Goal: Task Accomplishment & Management: Manage account settings

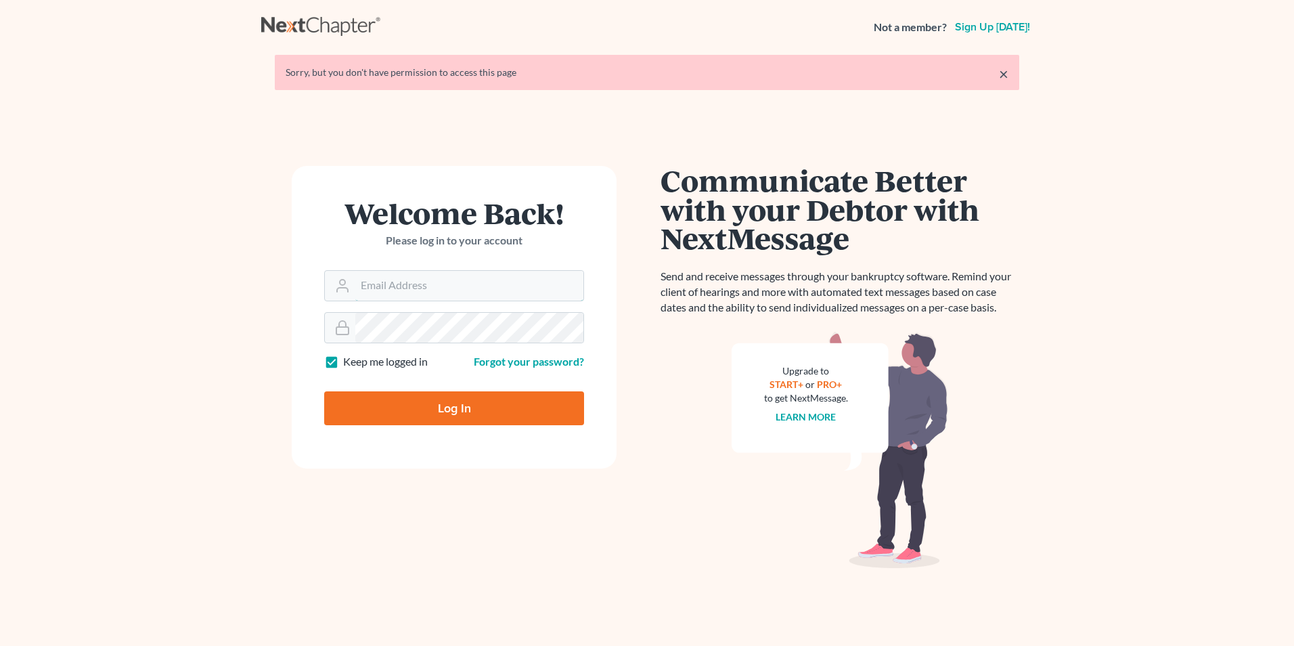
type input "[EMAIL_ADDRESS][DOMAIN_NAME]"
click at [468, 417] on input "Log In" at bounding box center [454, 408] width 260 height 34
type input "Thinking..."
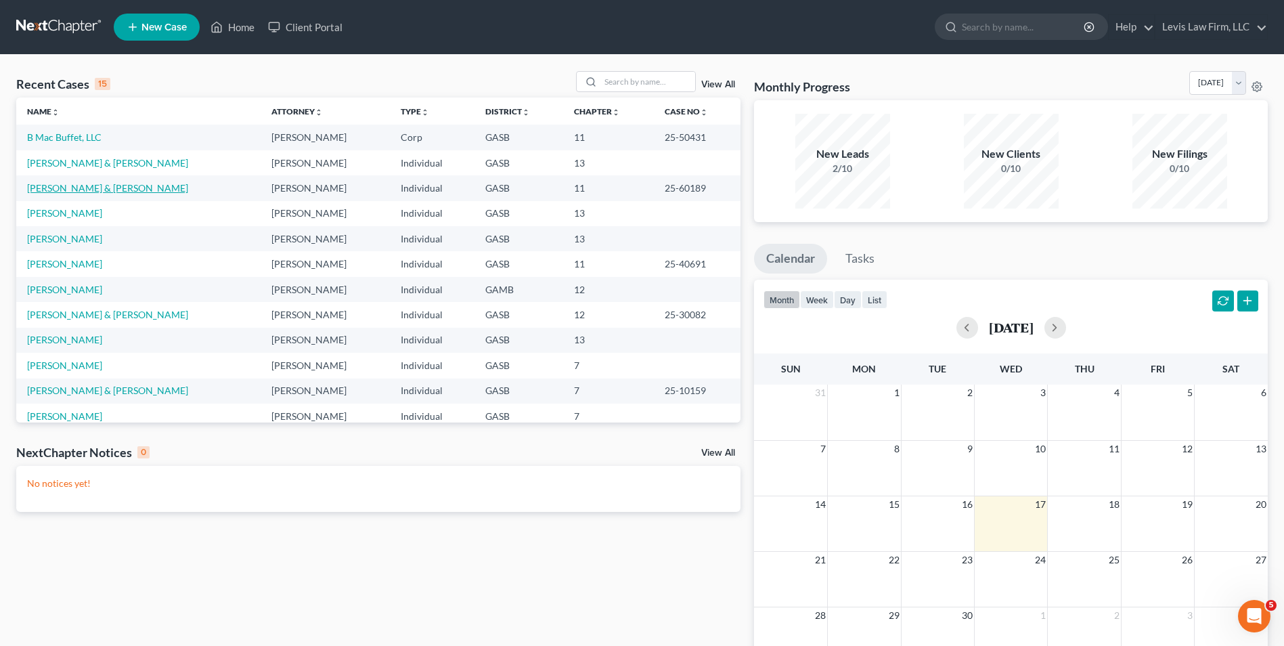
click at [99, 188] on link "[PERSON_NAME] & [PERSON_NAME]" at bounding box center [107, 188] width 161 height 12
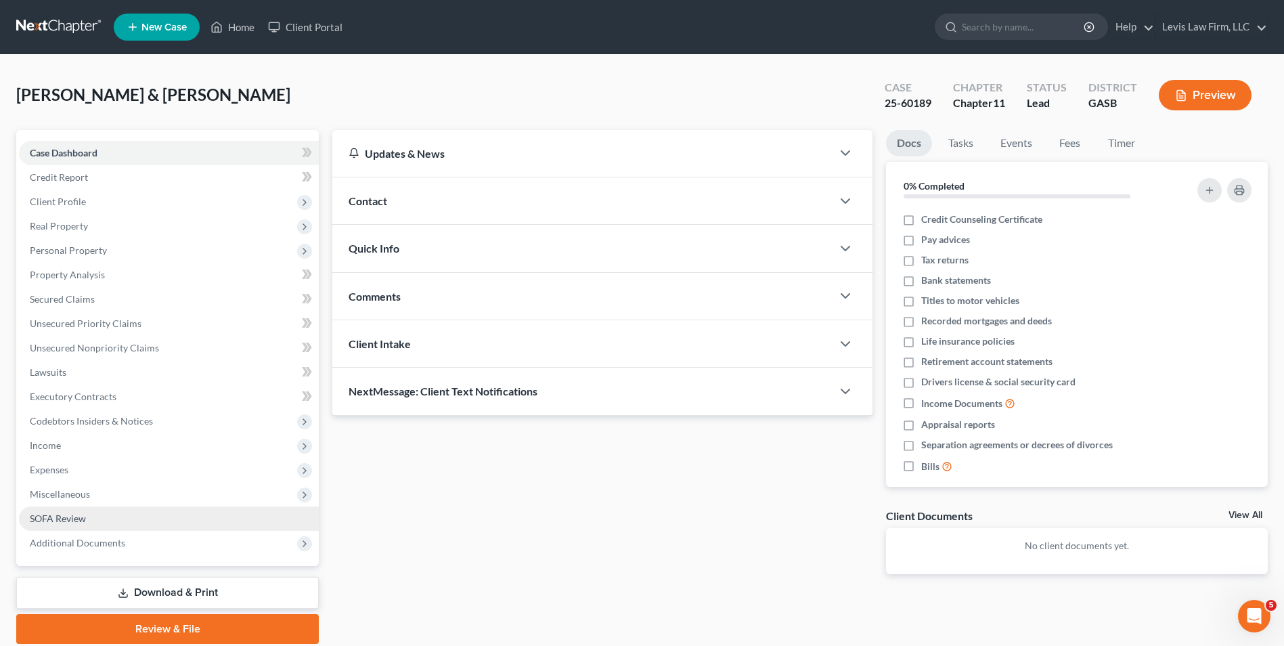
click at [56, 510] on link "SOFA Review" at bounding box center [169, 518] width 300 height 24
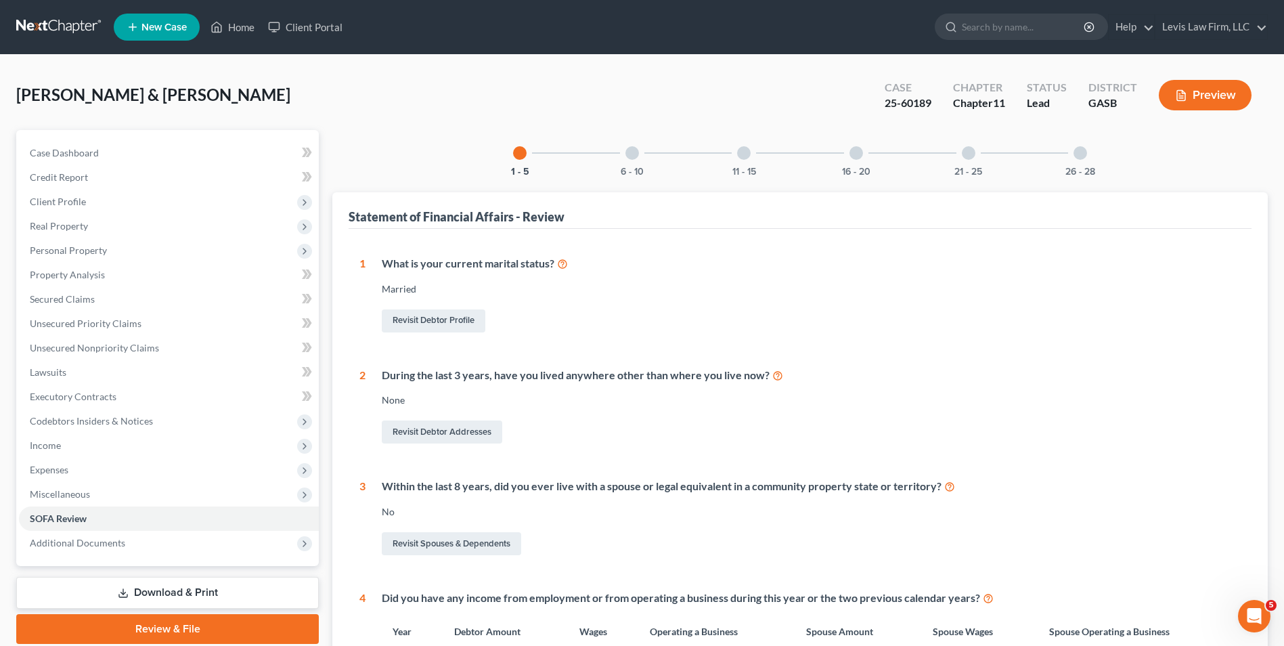
click at [634, 150] on div at bounding box center [633, 153] width 14 height 14
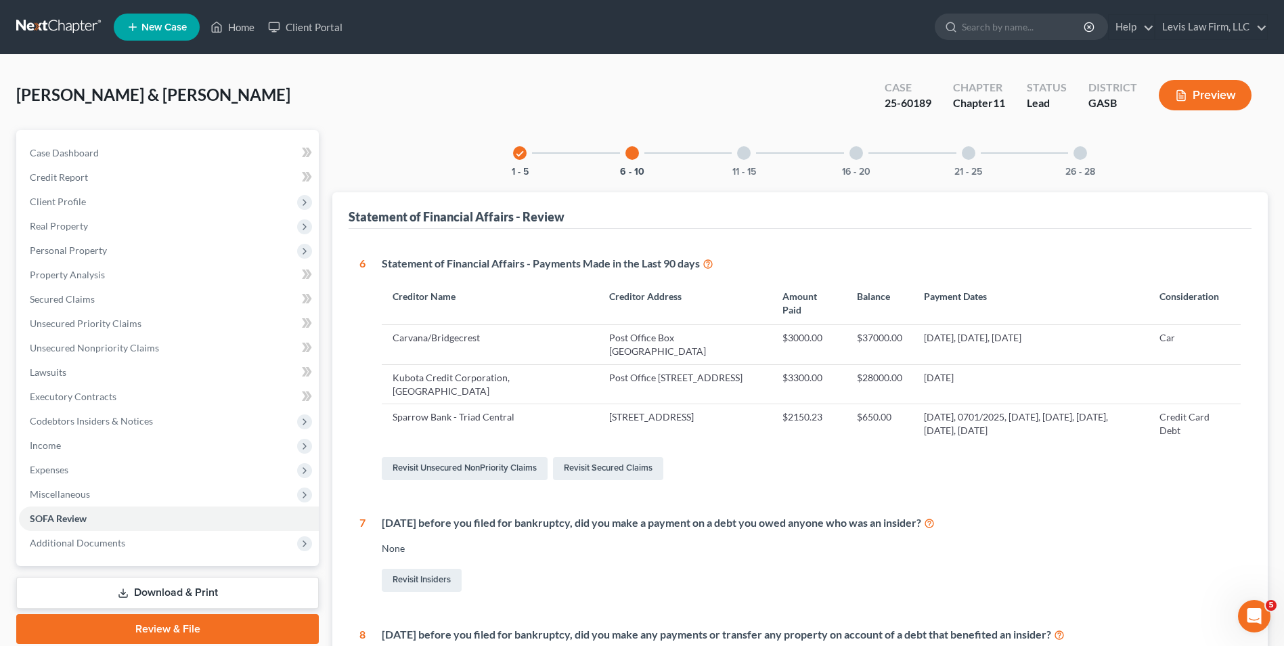
click at [743, 154] on div at bounding box center [744, 153] width 14 height 14
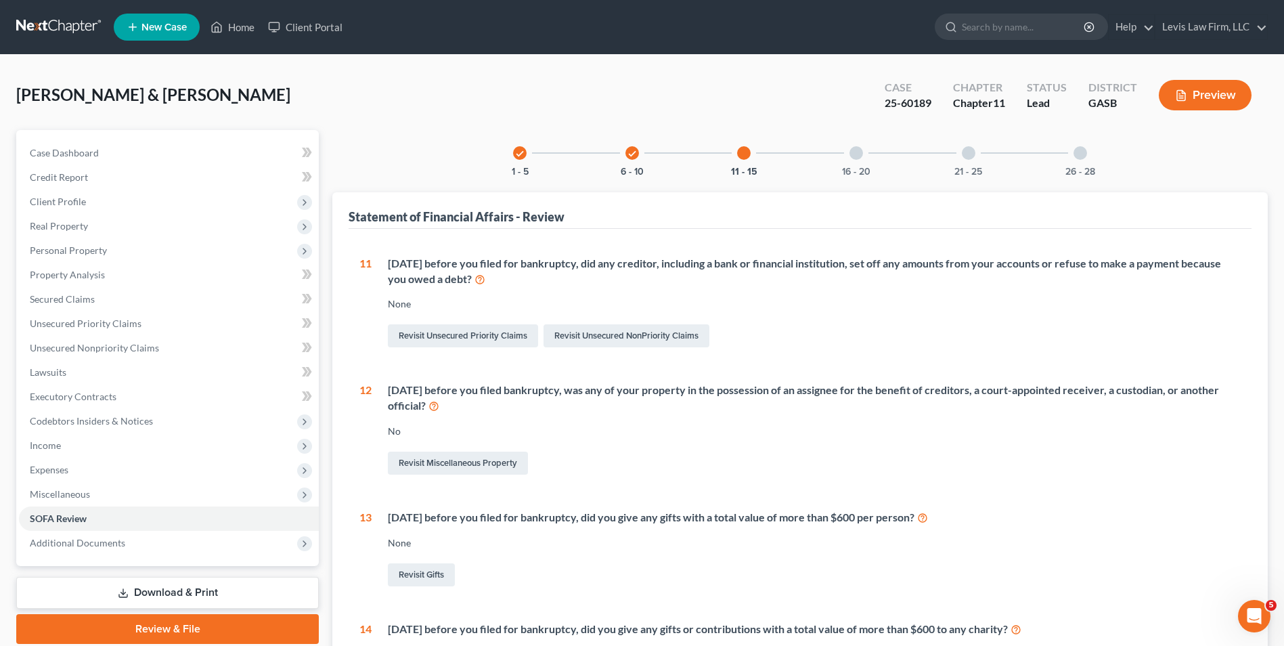
click at [853, 152] on div at bounding box center [857, 153] width 14 height 14
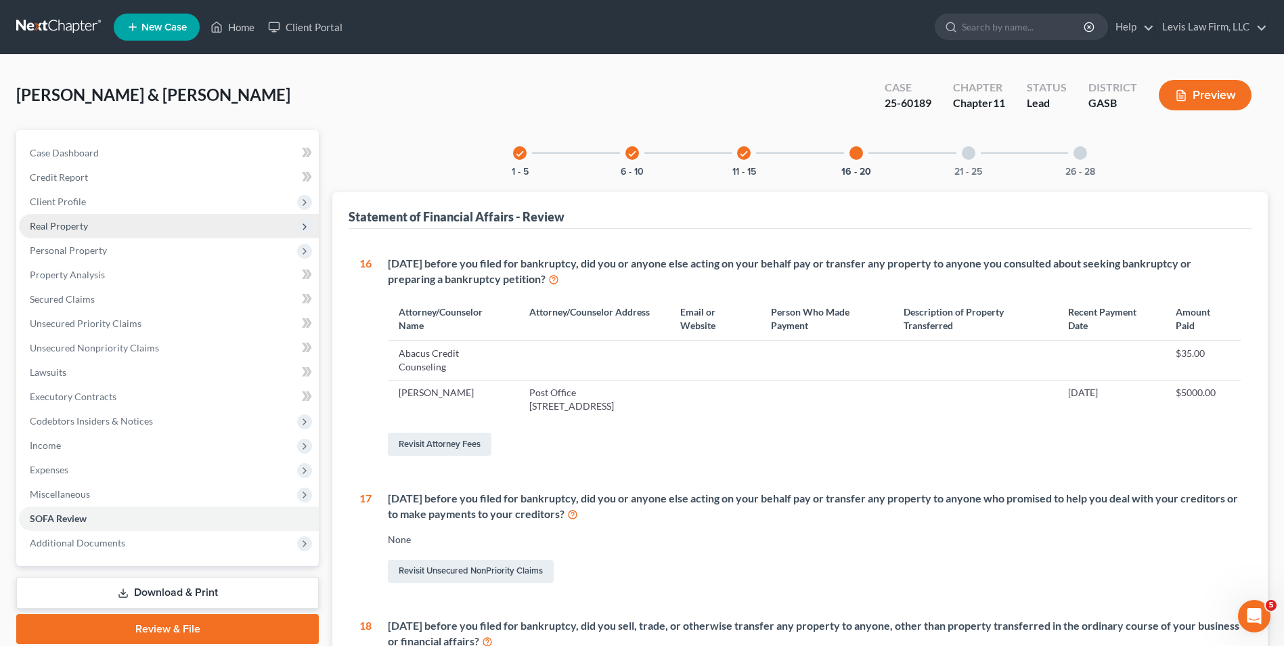
click at [90, 226] on span "Real Property" at bounding box center [169, 226] width 300 height 24
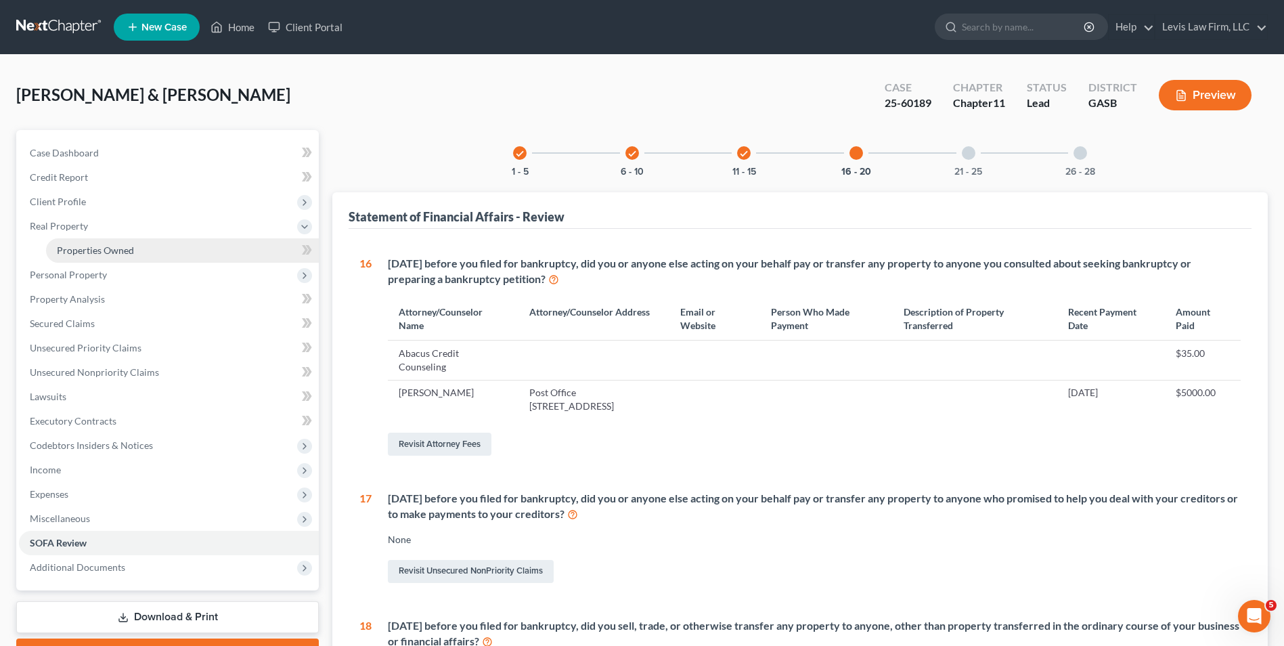
click at [101, 253] on span "Properties Owned" at bounding box center [95, 250] width 77 height 12
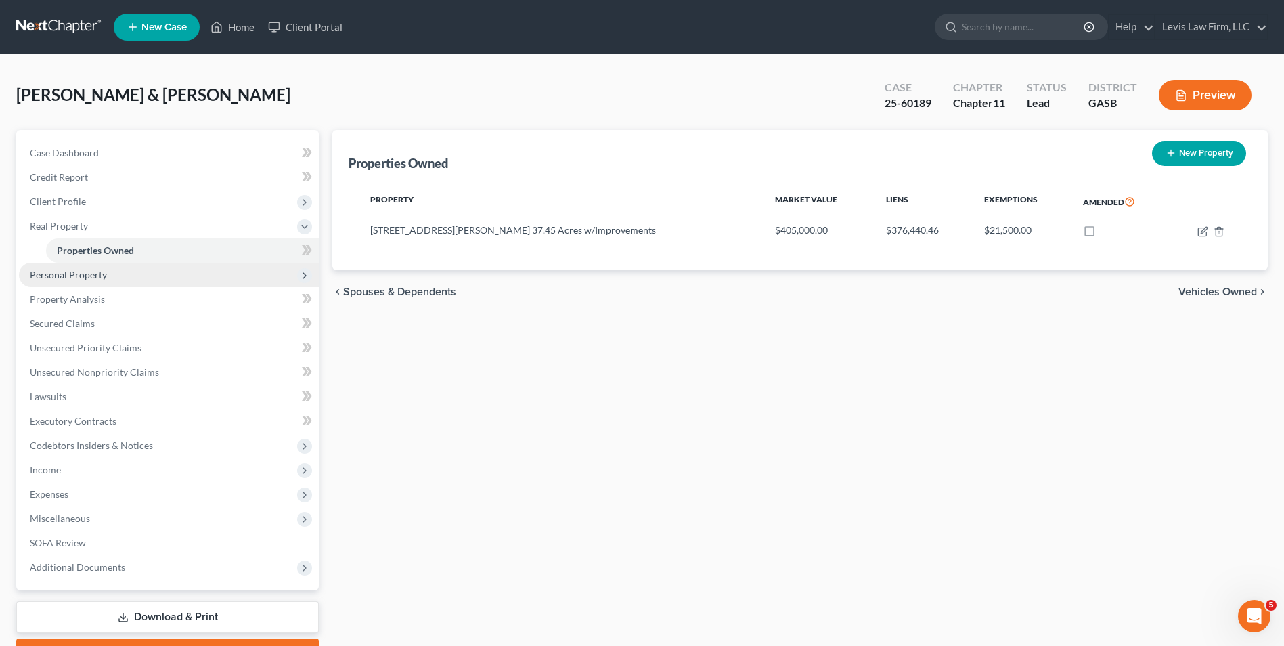
click at [86, 279] on span "Personal Property" at bounding box center [68, 275] width 77 height 12
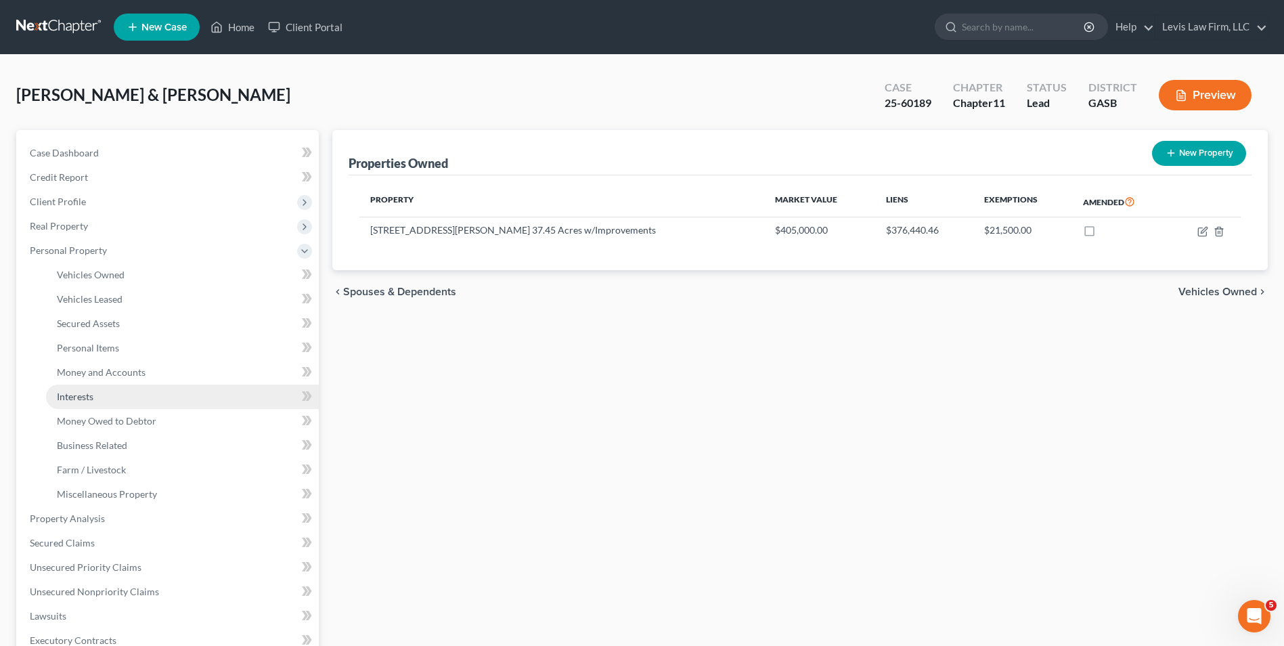
click at [96, 395] on link "Interests" at bounding box center [182, 397] width 273 height 24
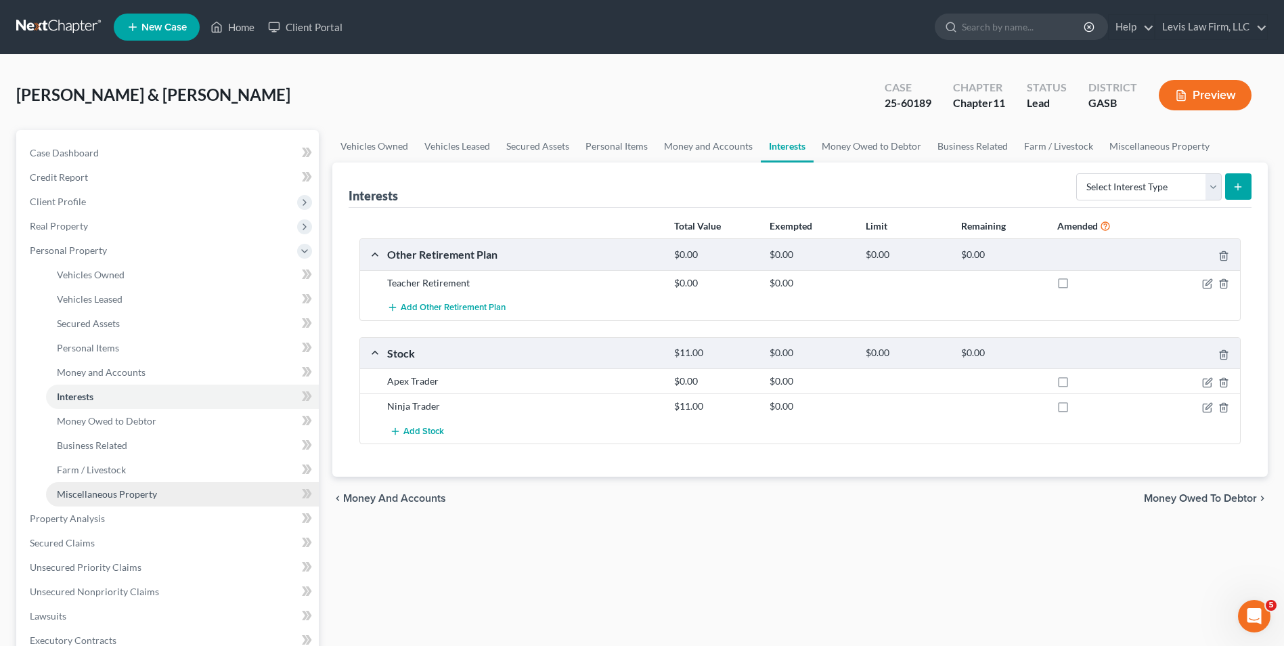
click at [141, 489] on span "Miscellaneous Property" at bounding box center [107, 494] width 100 height 12
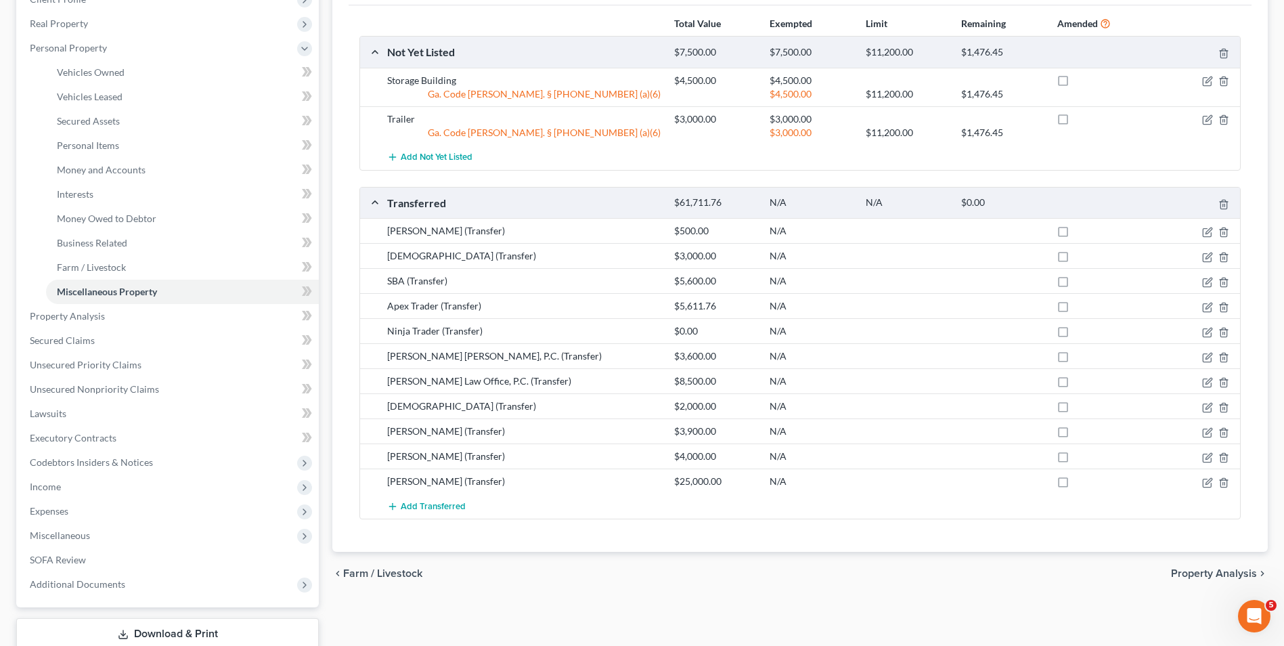
scroll to position [203, 0]
click at [62, 483] on span "Income" at bounding box center [169, 486] width 300 height 24
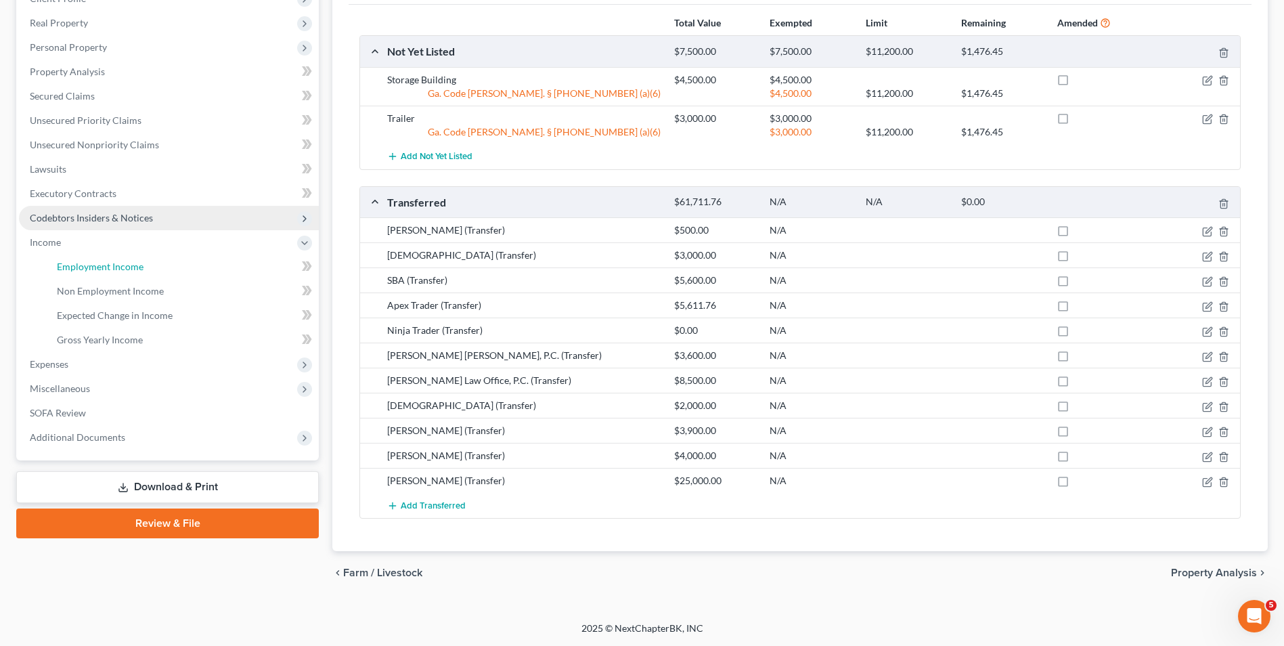
drag, startPoint x: 132, startPoint y: 267, endPoint x: 139, endPoint y: 283, distance: 17.6
click at [132, 266] on span "Employment Income" at bounding box center [100, 267] width 87 height 12
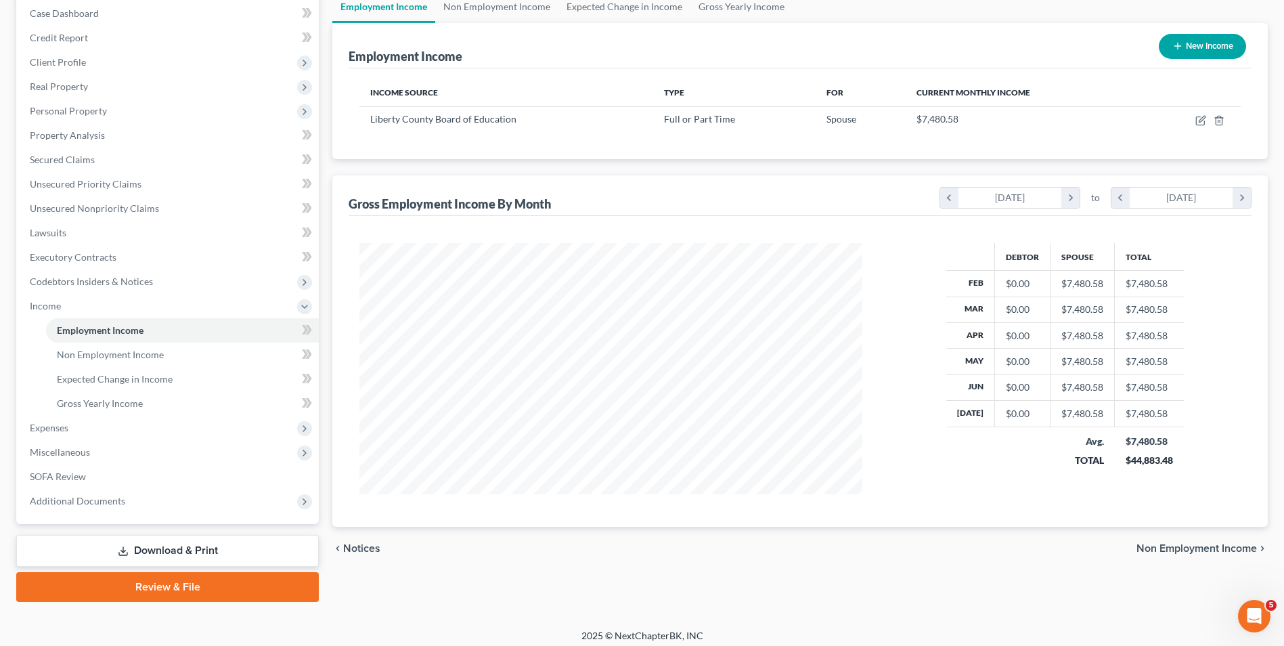
scroll to position [147, 0]
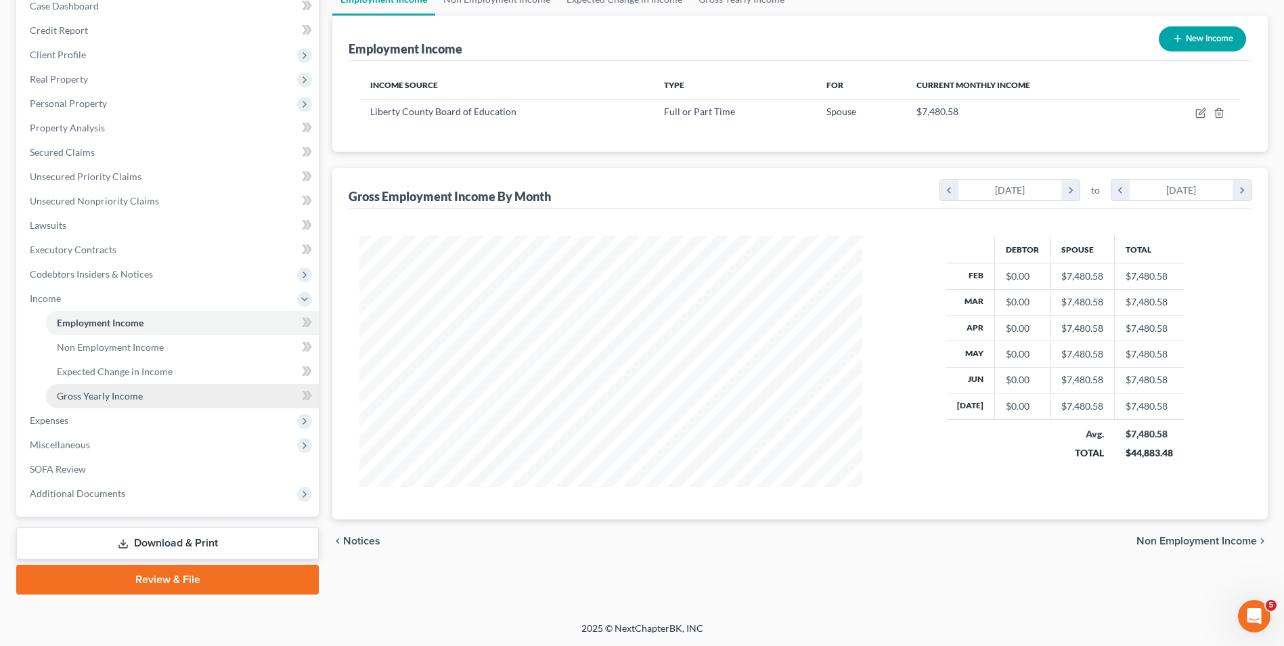
click at [106, 395] on span "Gross Yearly Income" at bounding box center [100, 396] width 86 height 12
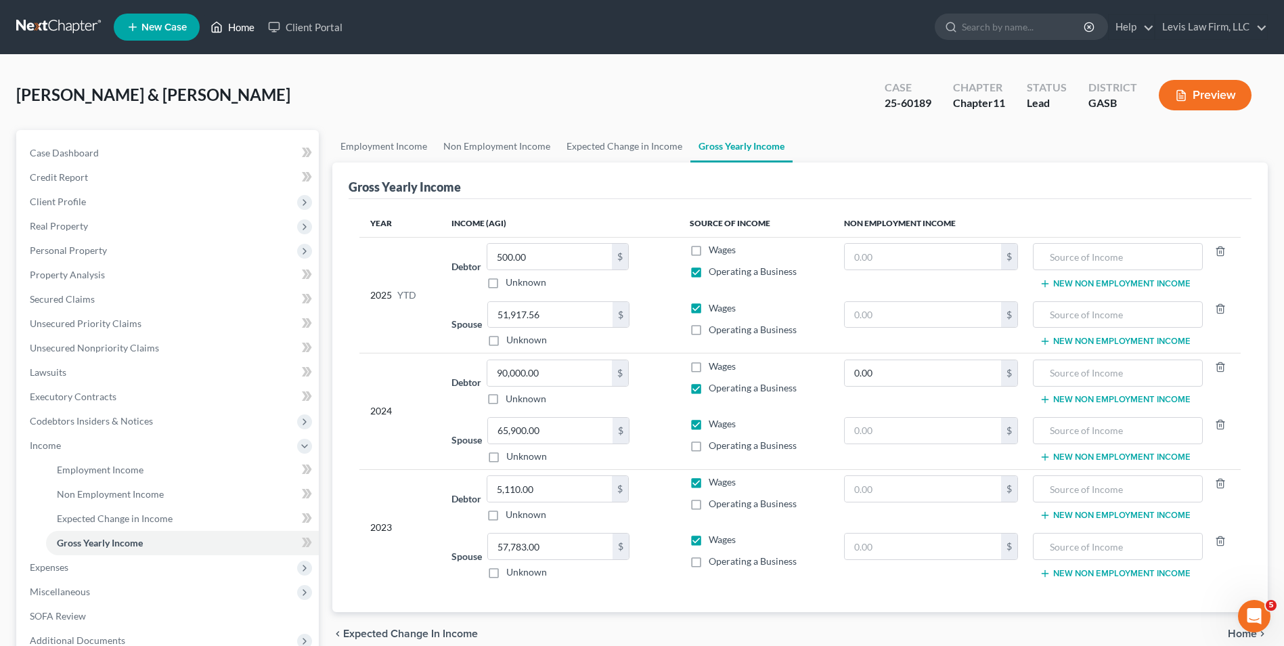
click at [243, 33] on link "Home" at bounding box center [233, 27] width 58 height 24
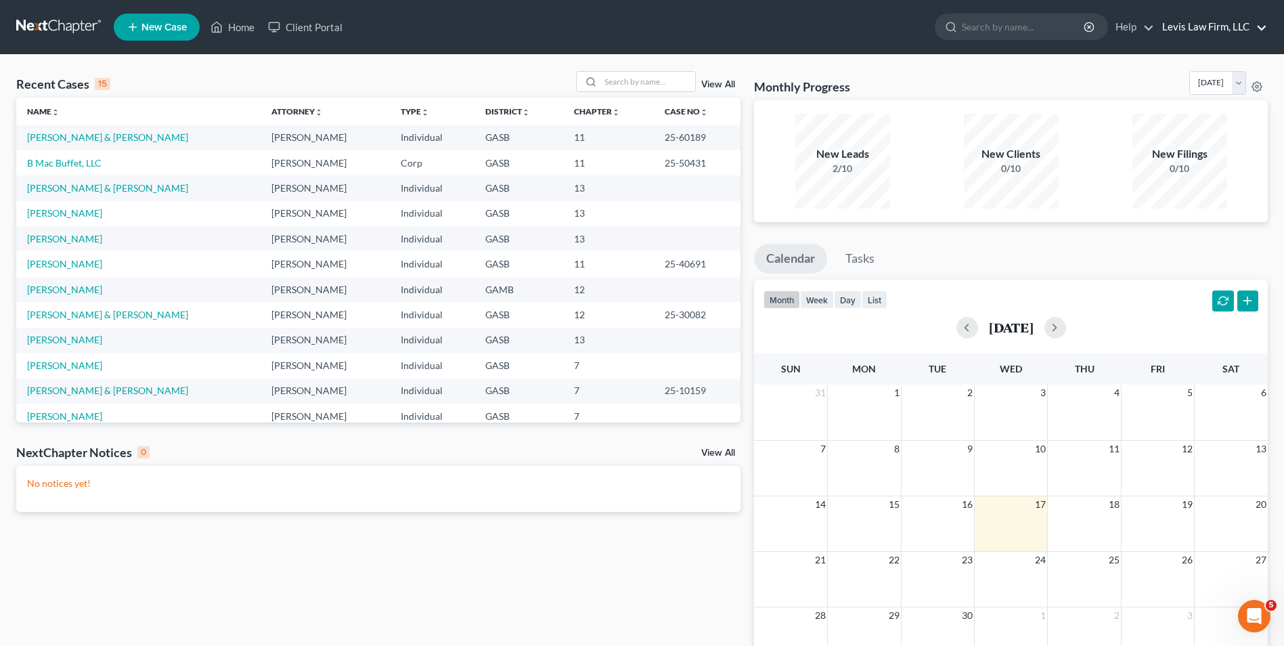
click at [1197, 36] on link "Levis Law Firm, LLC" at bounding box center [1212, 27] width 112 height 24
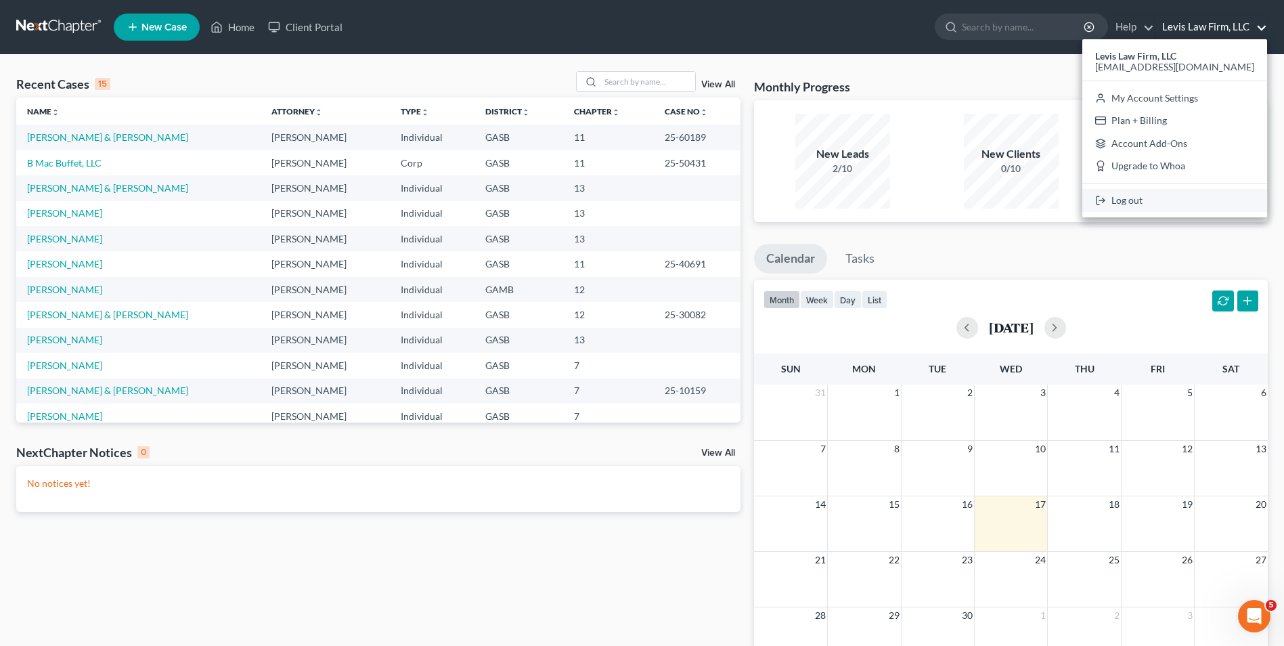
click at [1162, 204] on link "Log out" at bounding box center [1175, 200] width 185 height 23
